Goal: Task Accomplishment & Management: Manage account settings

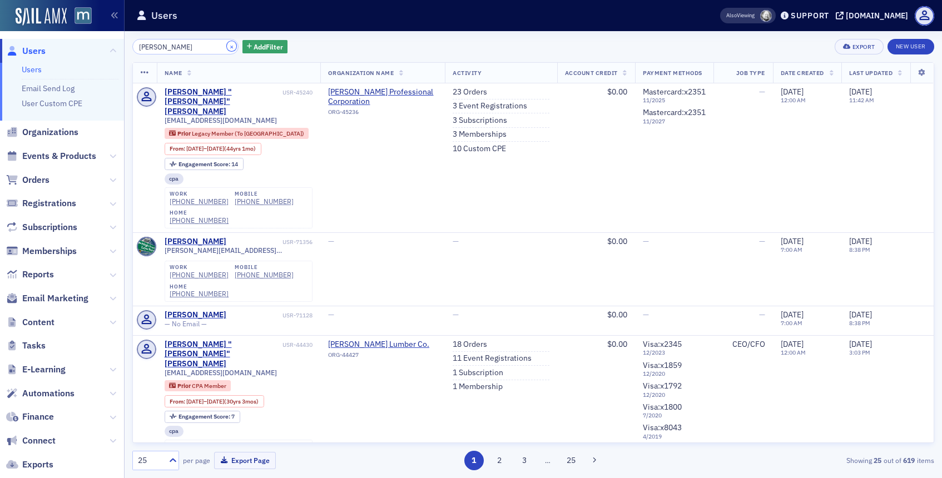
click at [227, 50] on button "×" at bounding box center [232, 46] width 10 height 10
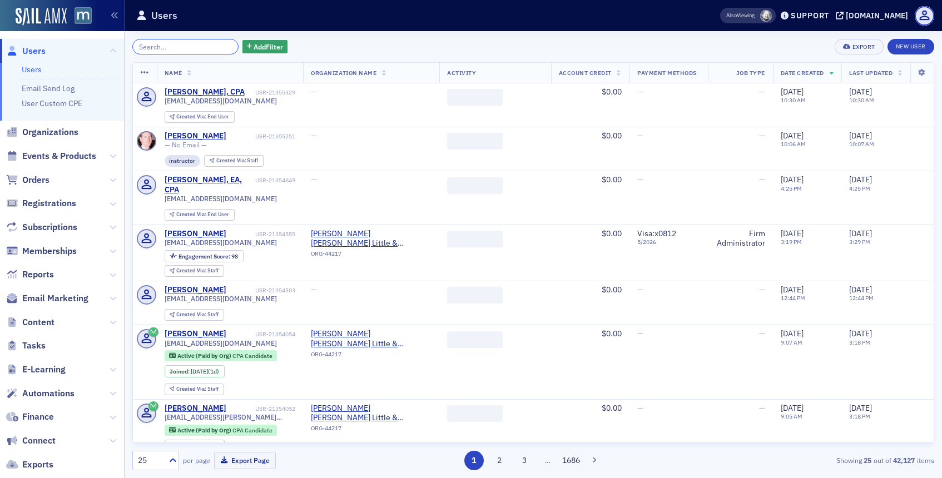
click at [201, 47] on input "search" at bounding box center [185, 47] width 106 height 16
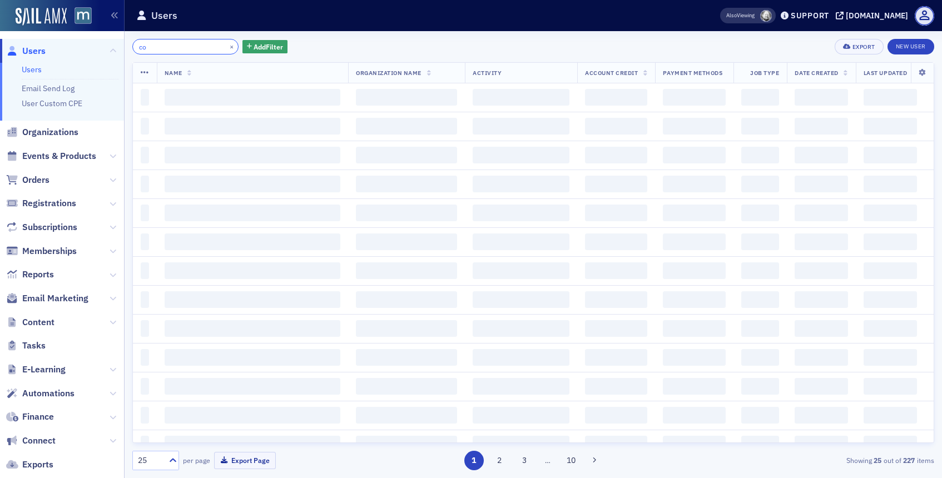
type input "c"
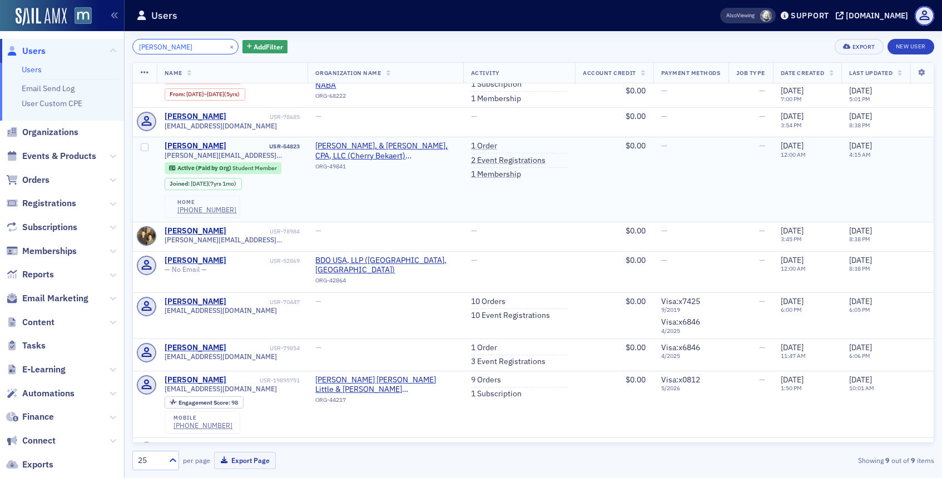
scroll to position [49, 0]
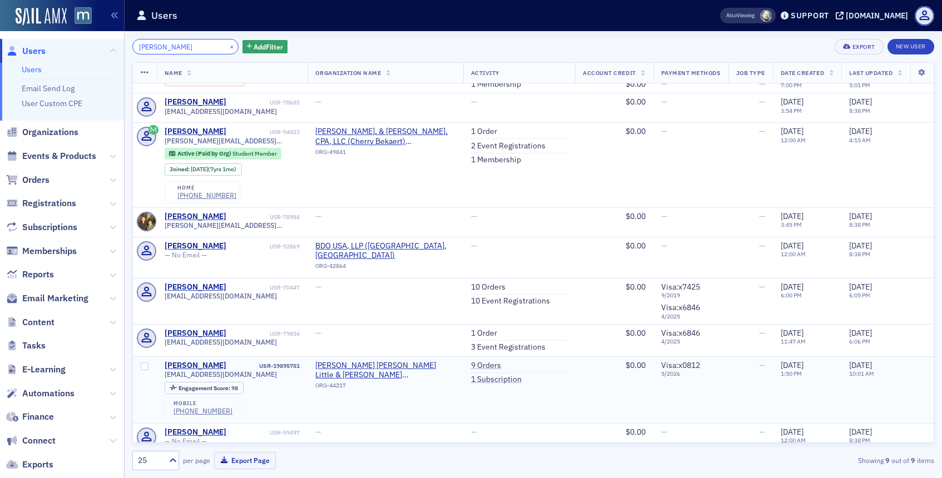
type input "[PERSON_NAME]"
click at [212, 370] on span "[EMAIL_ADDRESS][DOMAIN_NAME]" at bounding box center [221, 374] width 112 height 8
copy div "[EMAIL_ADDRESS][DOMAIN_NAME]"
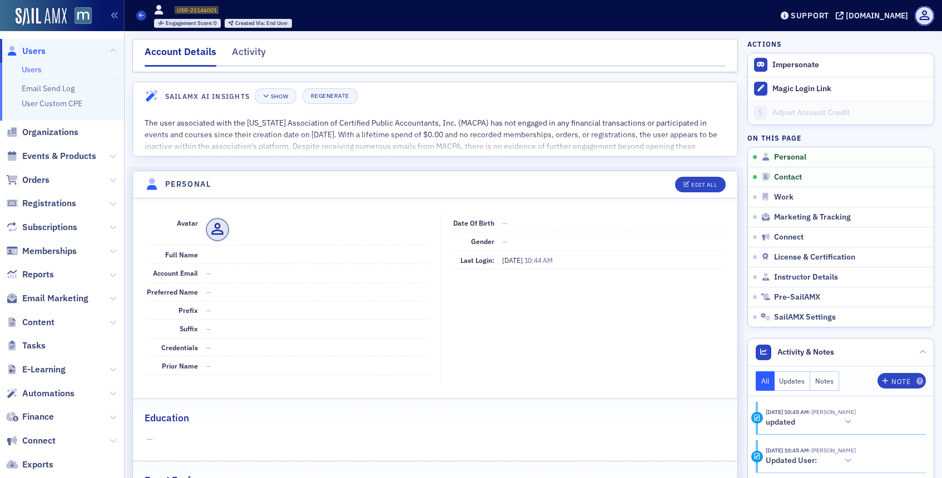
scroll to position [129, 0]
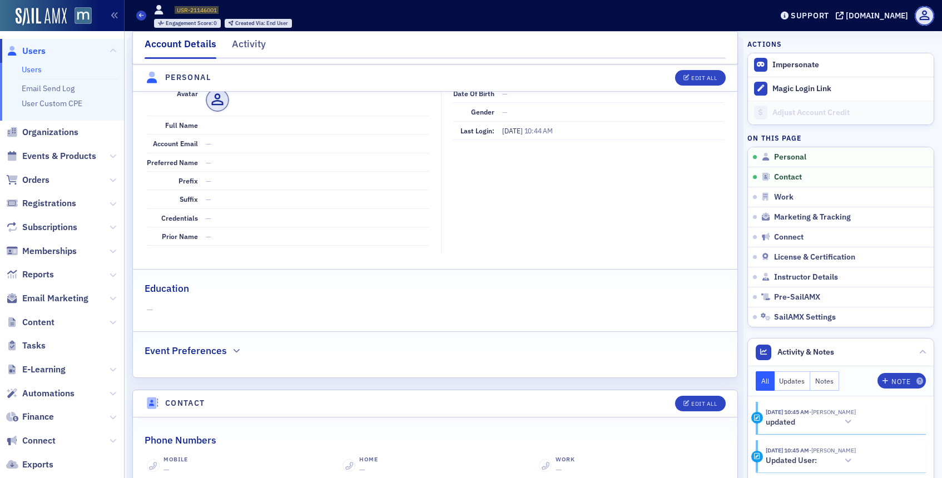
click at [36, 52] on span "Users" at bounding box center [33, 51] width 23 height 12
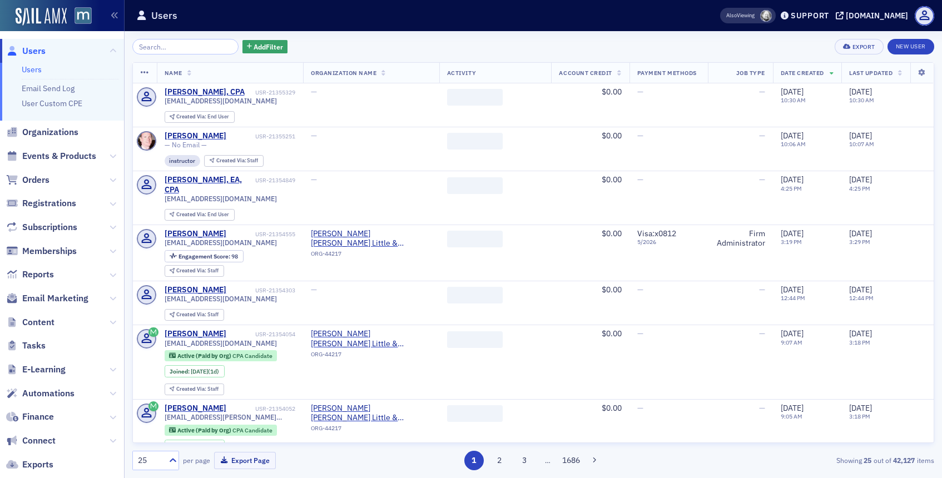
click at [186, 51] on input "search" at bounding box center [185, 47] width 106 height 16
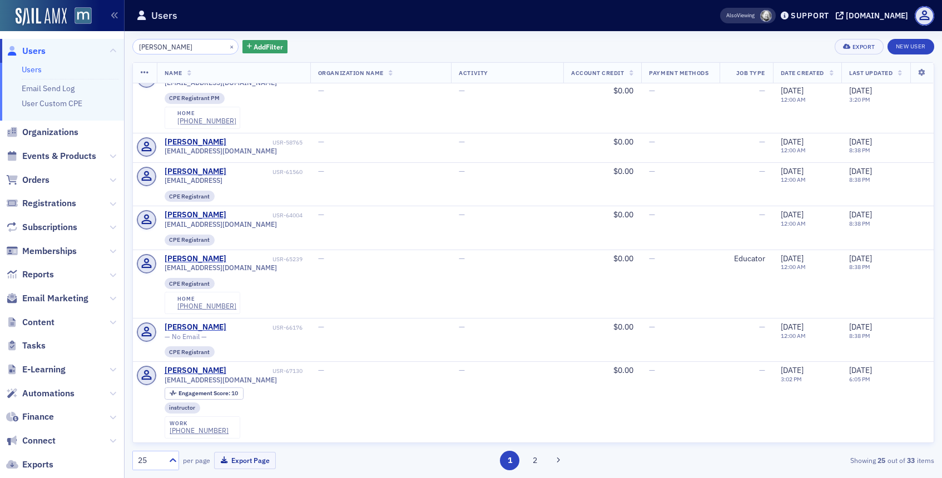
scroll to position [1901, 0]
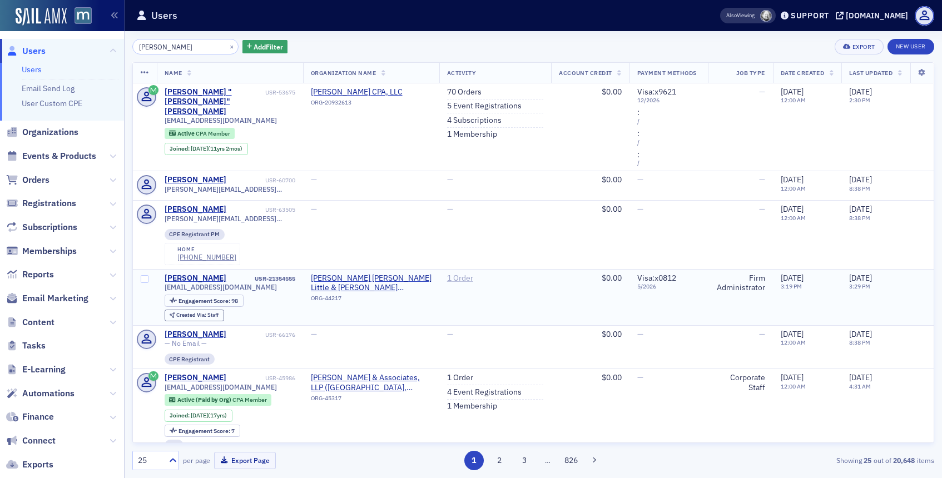
type input "valerie c"
click at [449, 277] on link "1 Order" at bounding box center [460, 278] width 26 height 10
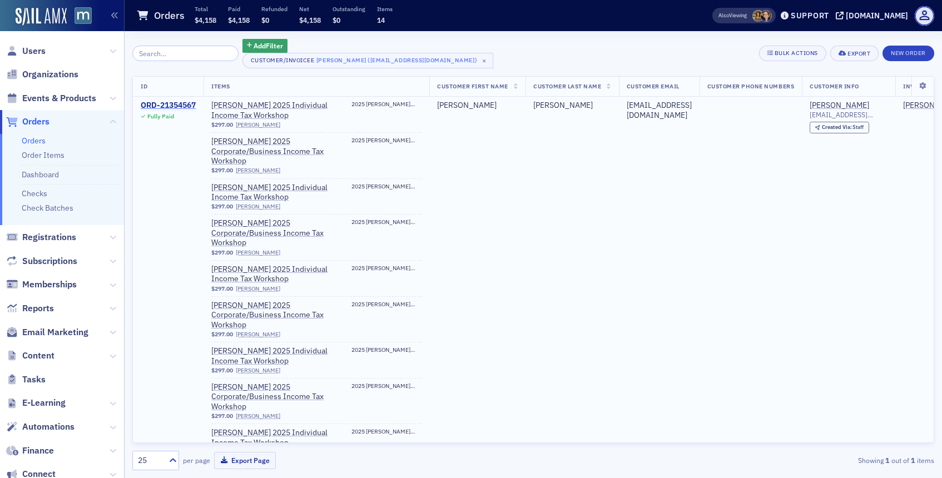
click at [186, 101] on div "ORD-21354567" at bounding box center [168, 106] width 55 height 10
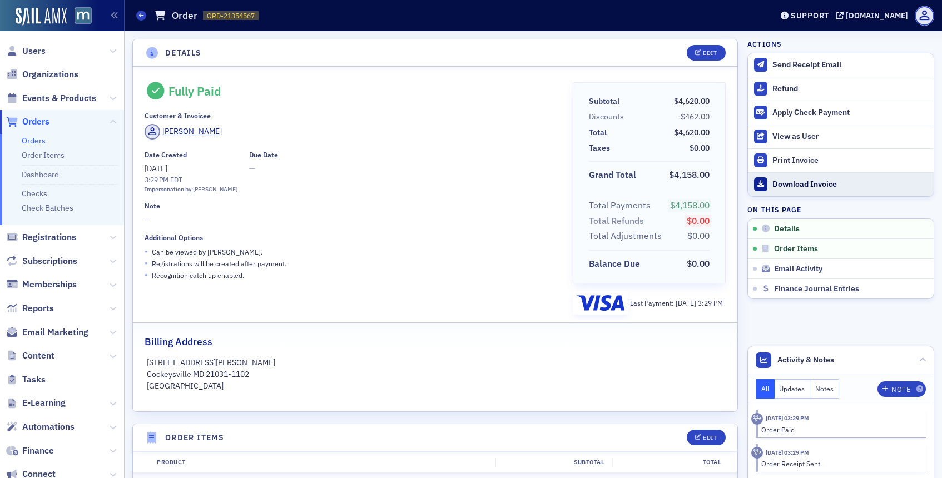
click at [792, 183] on div "Download Invoice" at bounding box center [850, 185] width 156 height 10
click at [36, 47] on span "Users" at bounding box center [33, 51] width 23 height 12
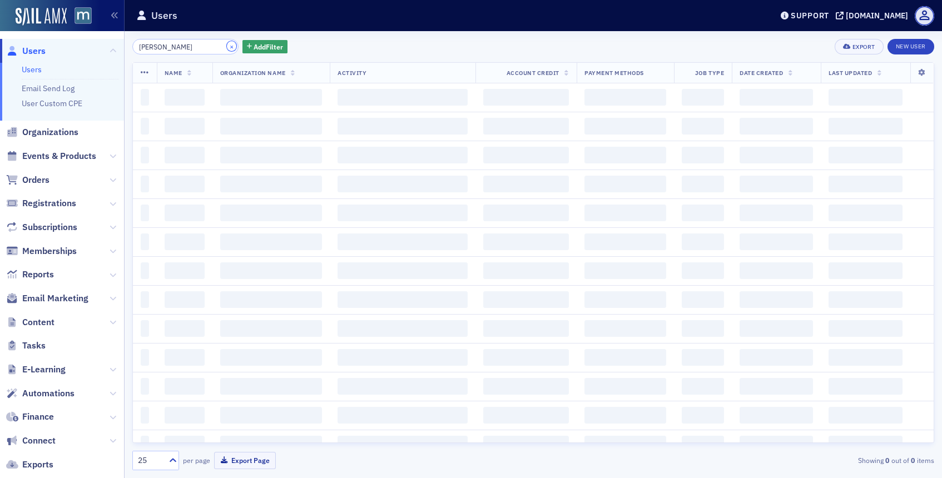
click at [227, 46] on button "×" at bounding box center [232, 46] width 10 height 10
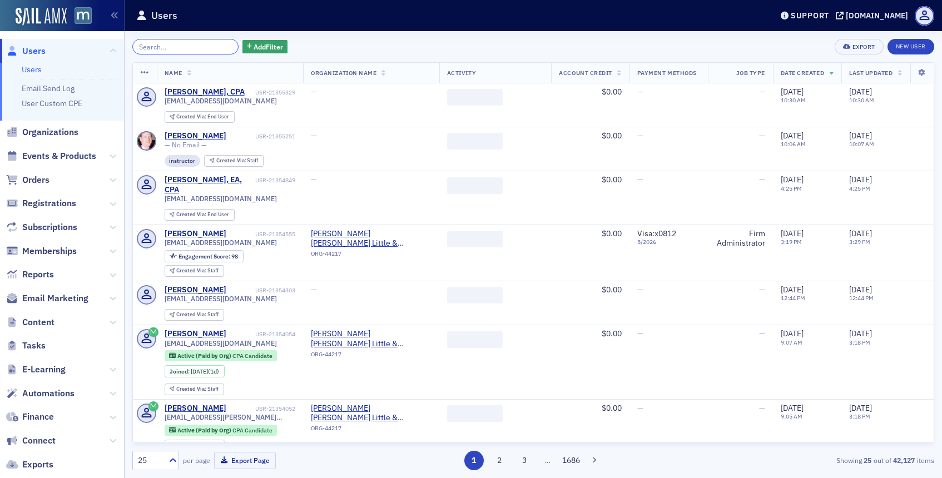
click at [207, 43] on input "search" at bounding box center [185, 47] width 106 height 16
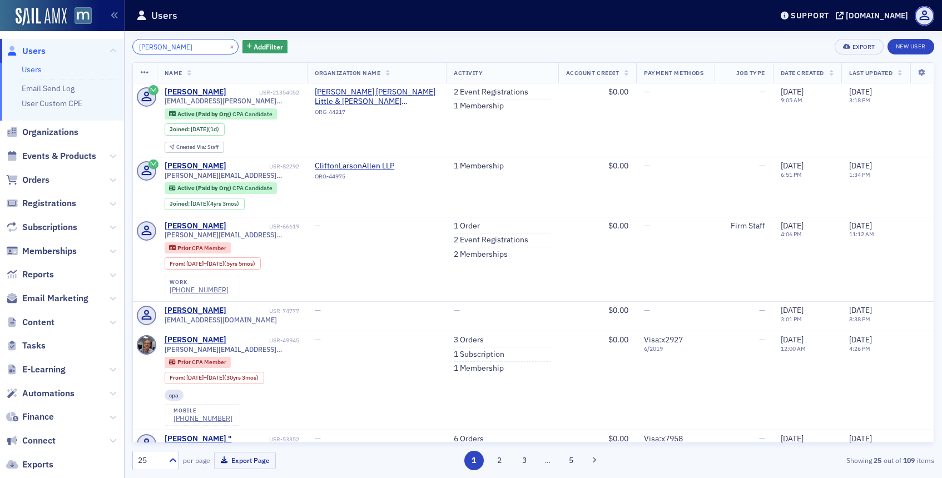
type input "jake pie"
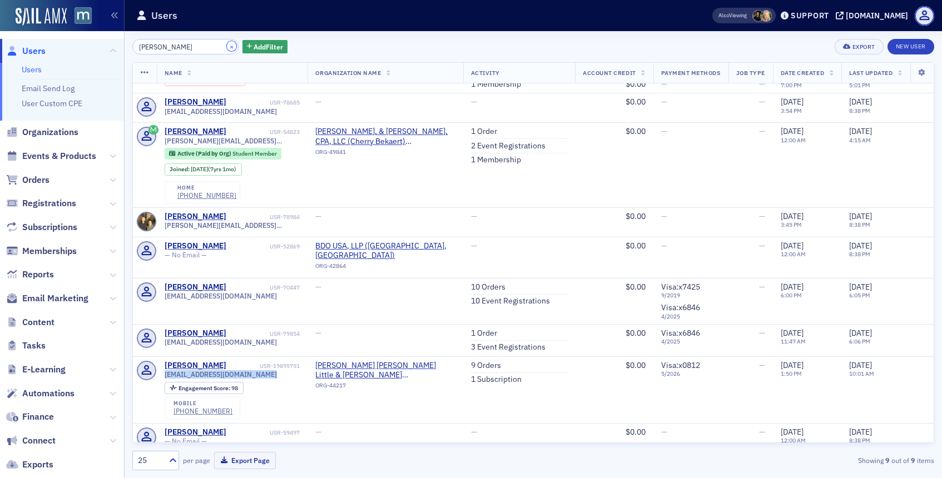
click at [227, 45] on button "×" at bounding box center [232, 46] width 10 height 10
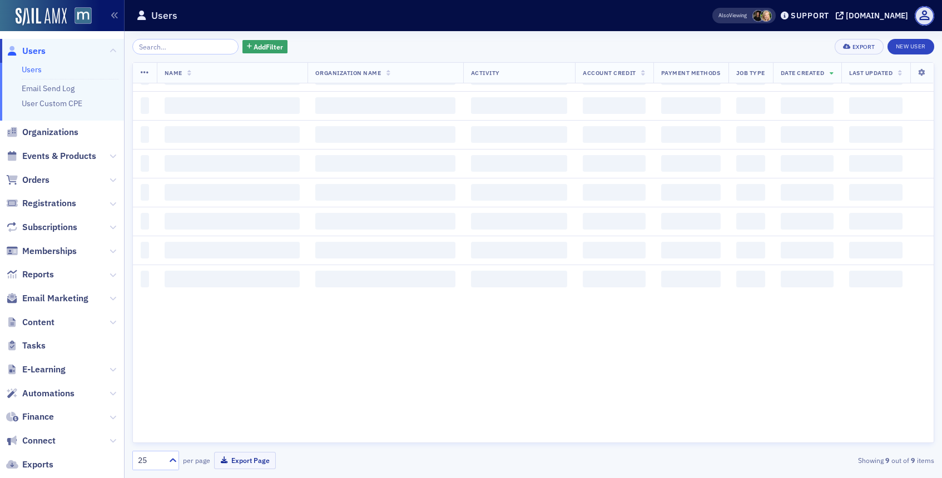
scroll to position [45, 0]
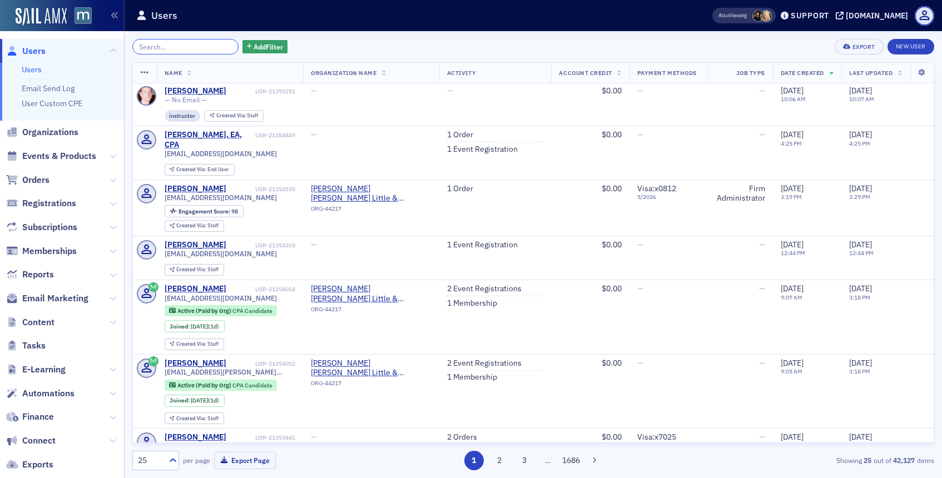
click at [197, 44] on input "search" at bounding box center [185, 47] width 106 height 16
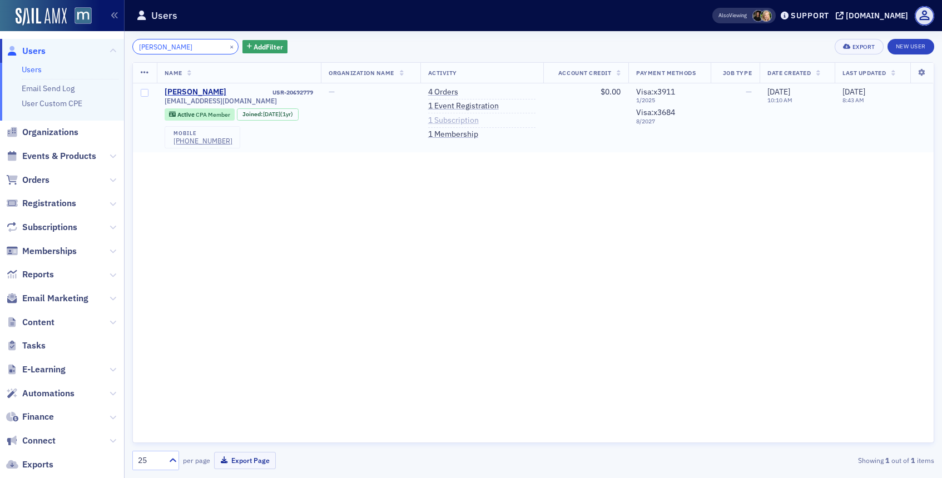
type input "sugand"
click at [458, 118] on link "1 Subscription" at bounding box center [453, 121] width 51 height 10
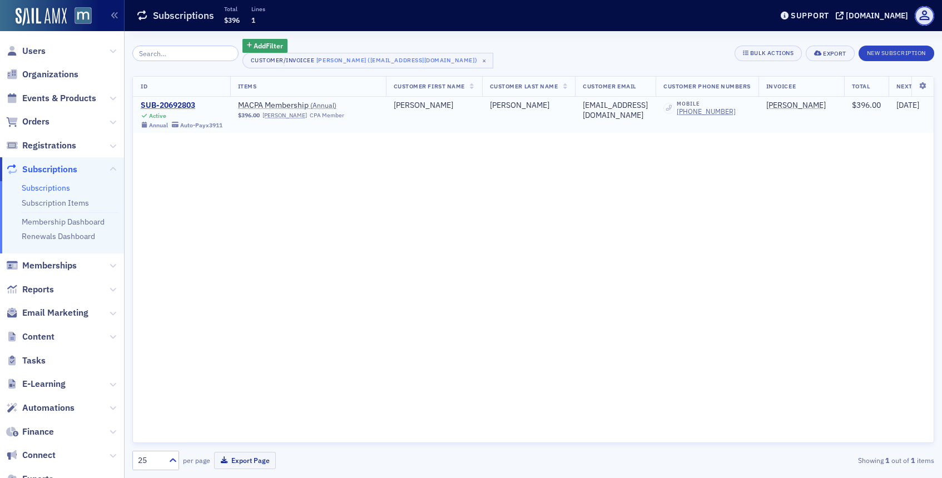
click at [172, 105] on div "SUB-20692803" at bounding box center [182, 106] width 82 height 10
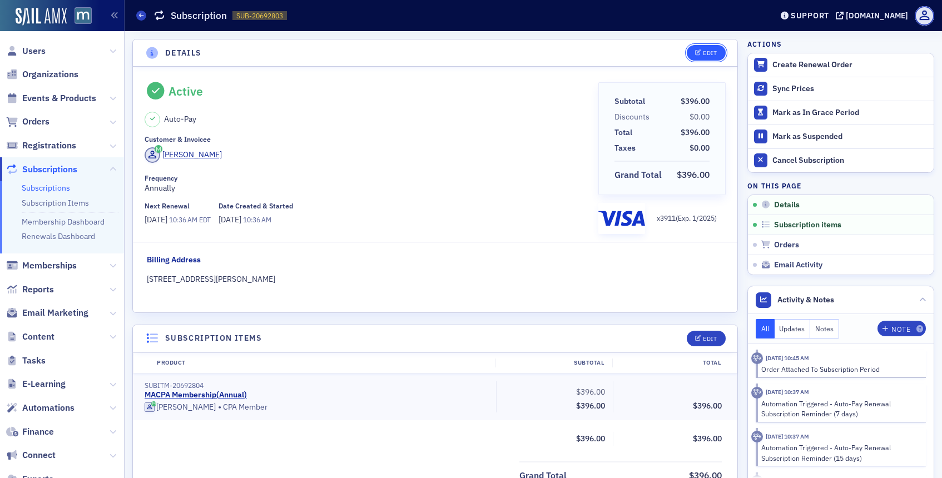
click at [712, 50] on div "Edit" at bounding box center [710, 53] width 14 height 6
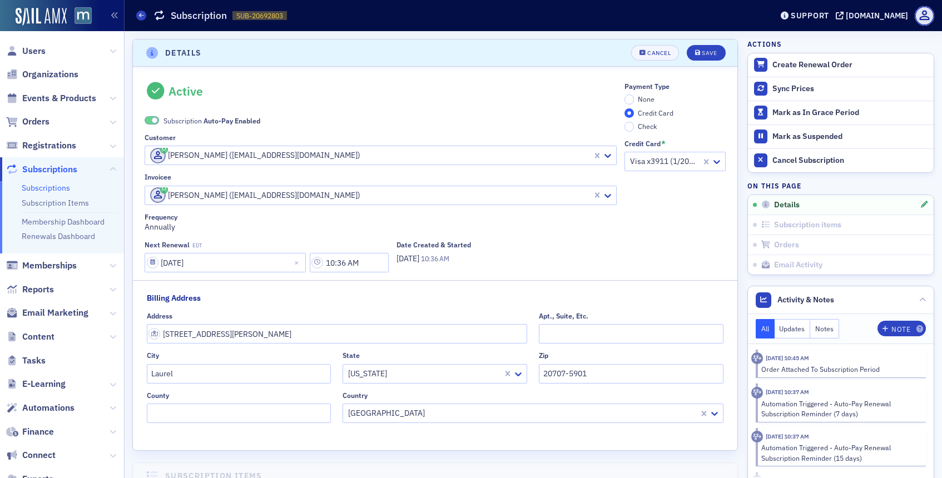
scroll to position [2, 0]
click at [157, 118] on span at bounding box center [152, 118] width 14 height 8
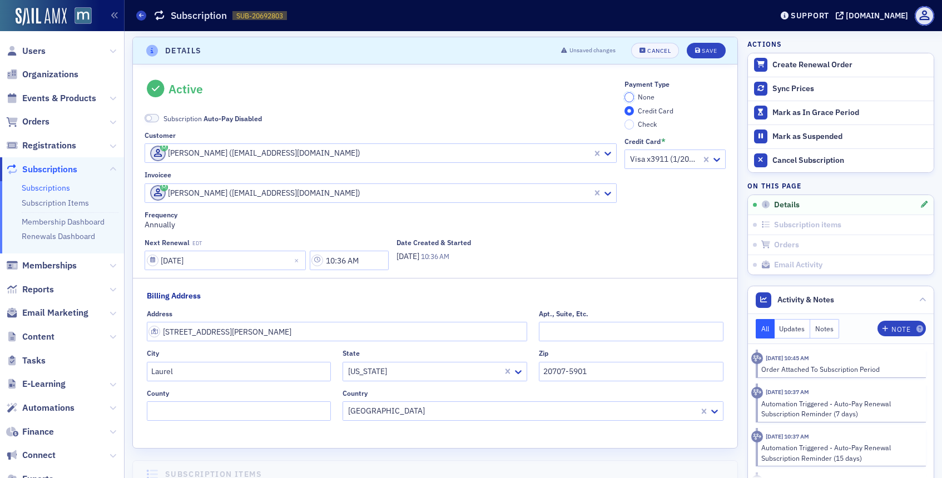
click at [627, 99] on input "None" at bounding box center [629, 97] width 10 height 10
click at [716, 51] on button "Save" at bounding box center [705, 51] width 38 height 16
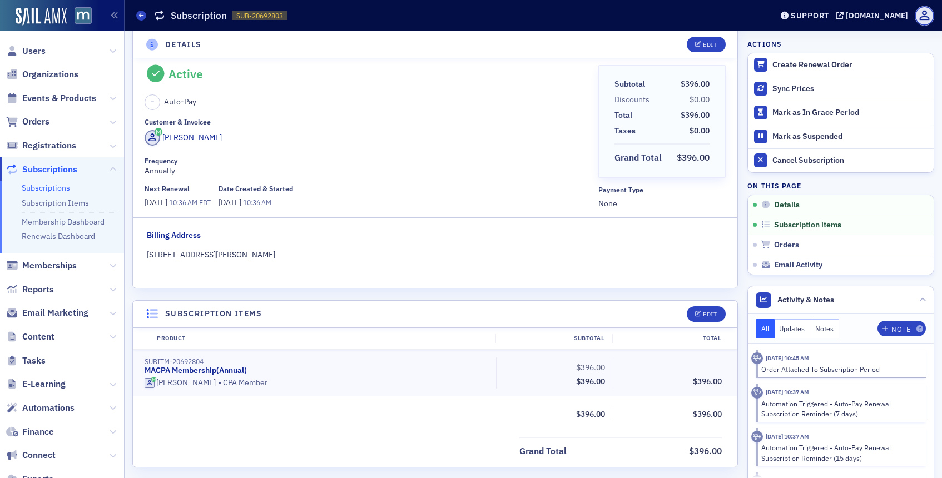
scroll to position [0, 0]
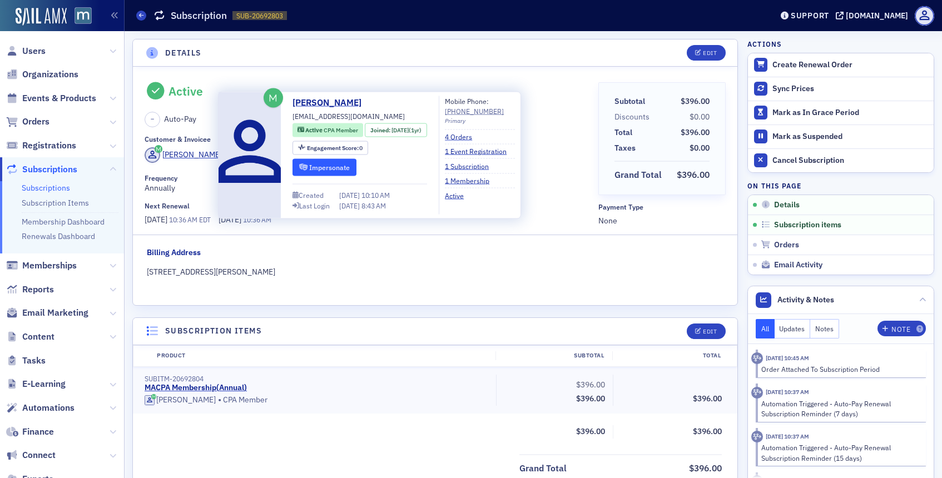
click at [308, 164] on button "Impersonate" at bounding box center [324, 166] width 64 height 17
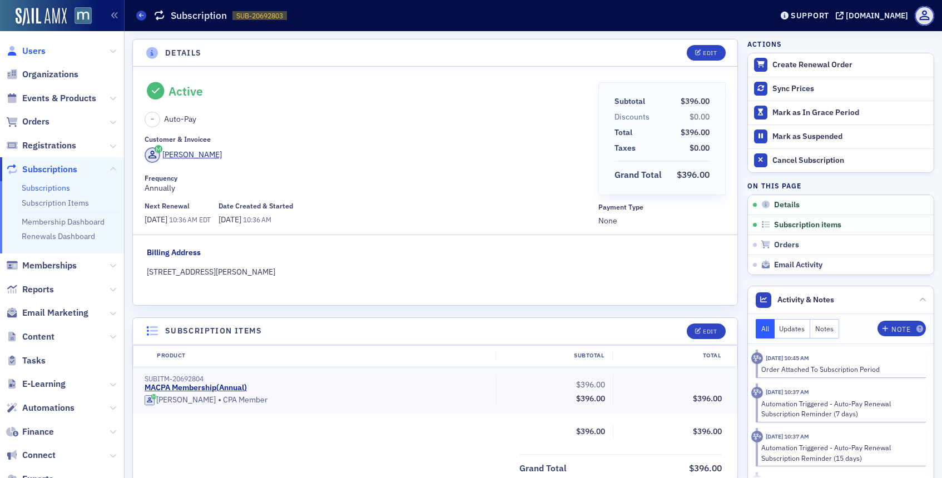
click at [41, 52] on span "Users" at bounding box center [33, 51] width 23 height 12
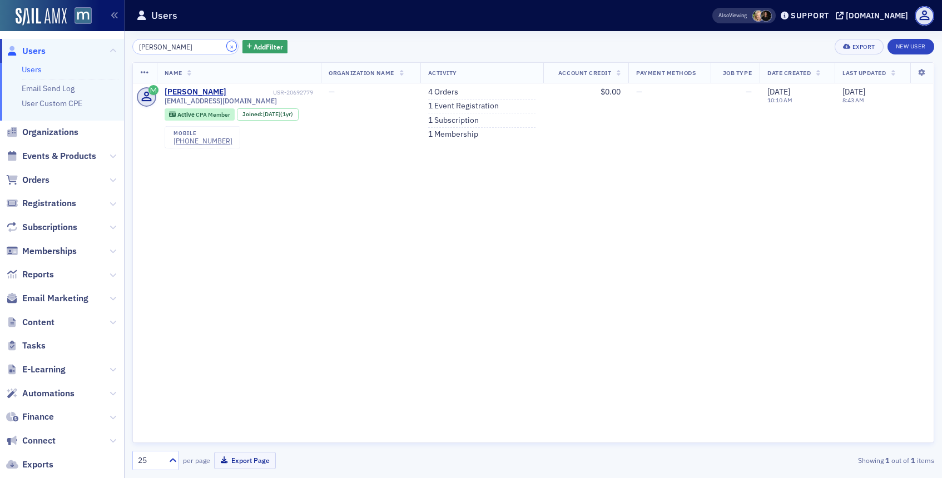
click at [227, 44] on button "×" at bounding box center [232, 46] width 10 height 10
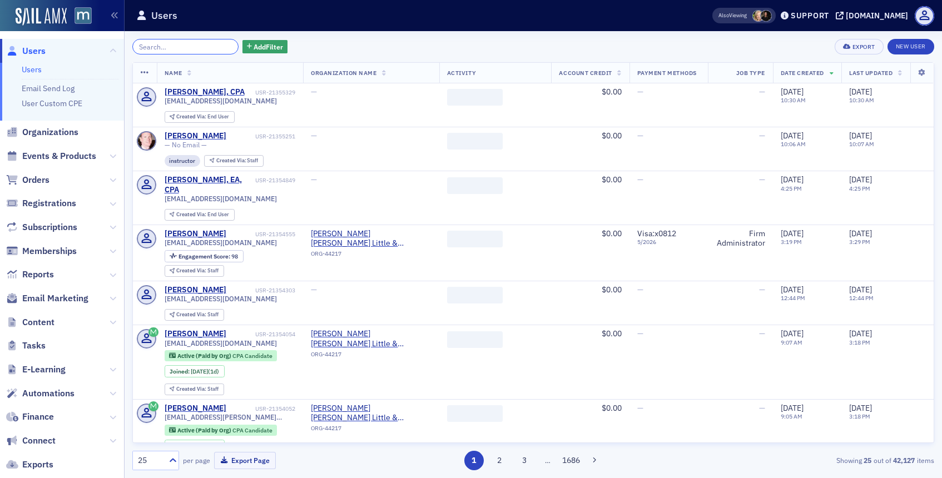
click at [211, 47] on input "search" at bounding box center [185, 47] width 106 height 16
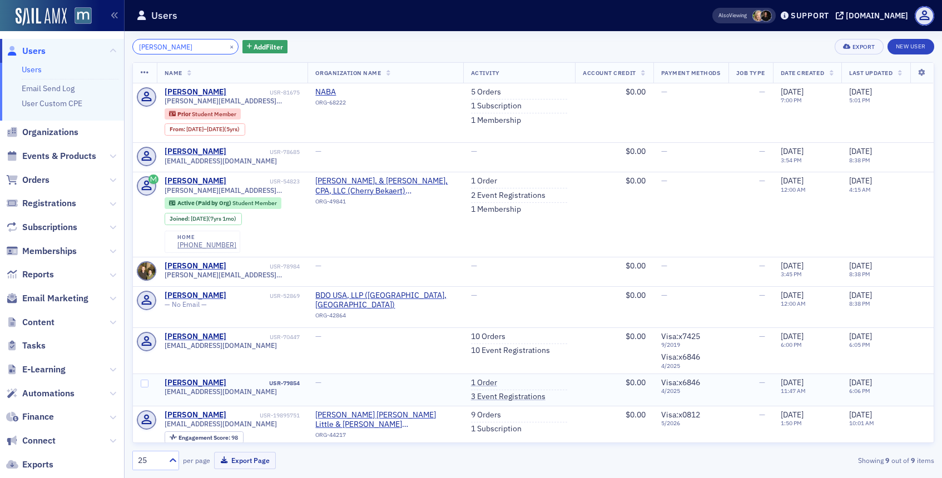
type input "[PERSON_NAME]"
click at [215, 387] on span "[EMAIL_ADDRESS][DOMAIN_NAME]" at bounding box center [221, 391] width 112 height 8
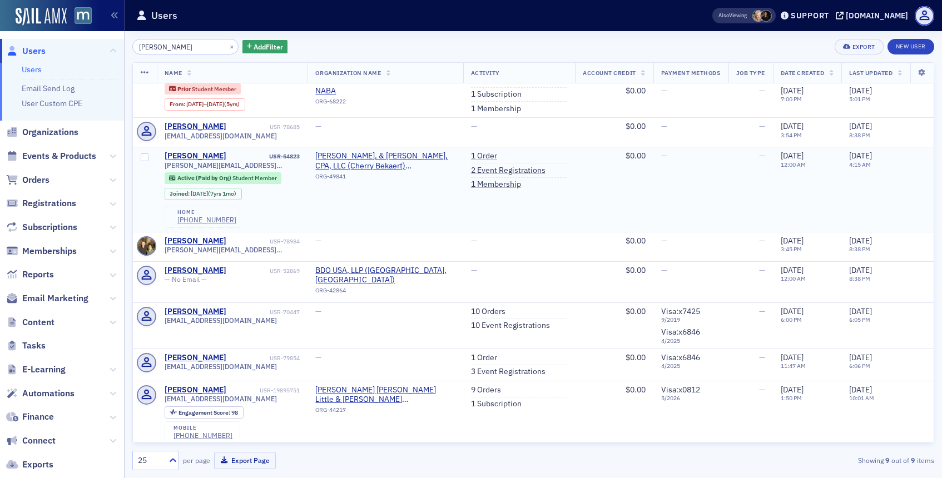
scroll to position [49, 0]
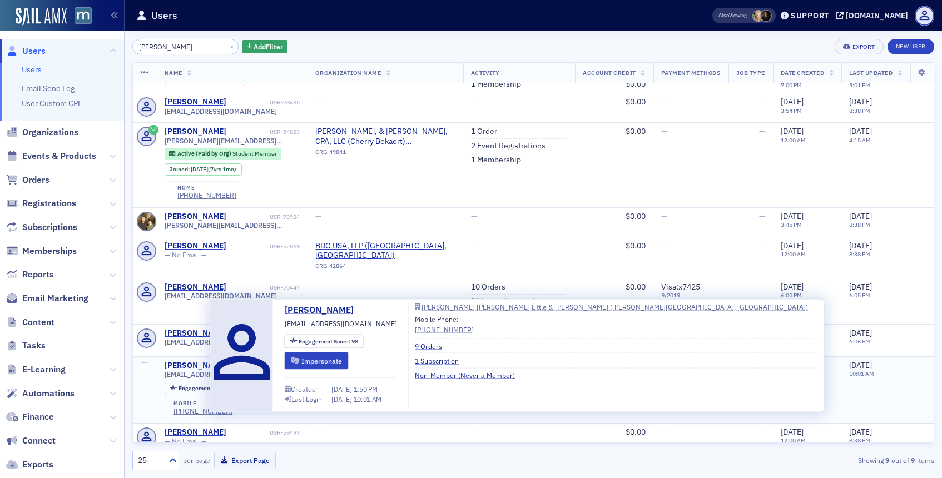
click at [198, 361] on div "[PERSON_NAME]" at bounding box center [196, 366] width 62 height 10
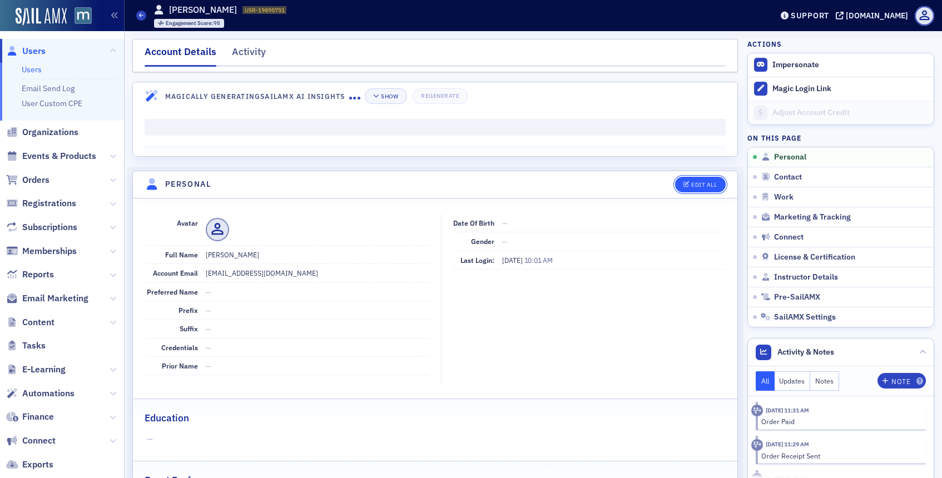
click at [700, 180] on button "Edit All" at bounding box center [700, 185] width 50 height 16
select select "US"
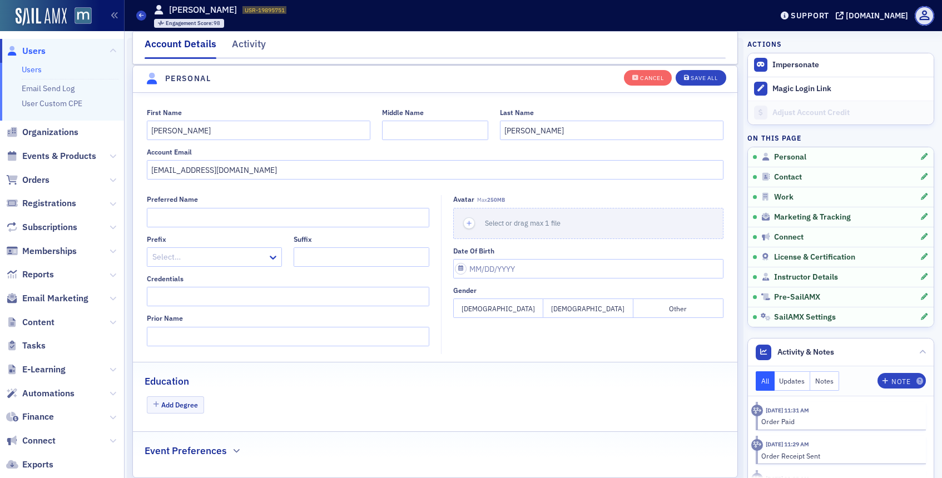
scroll to position [129, 0]
click at [222, 163] on input "[EMAIL_ADDRESS][DOMAIN_NAME]" at bounding box center [435, 169] width 577 height 19
paste input "bselby"
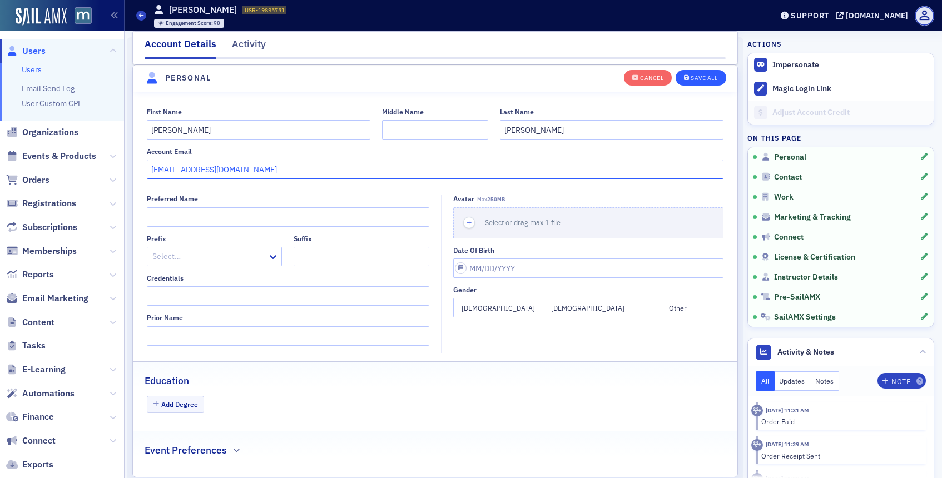
type input "bselby@gwlmcpa.com"
click at [684, 76] on icon "button" at bounding box center [687, 78] width 6 height 6
